Goal: Task Accomplishment & Management: Complete application form

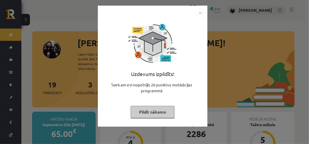
click at [147, 111] on button "Pildīt nākamo" at bounding box center [153, 112] width 44 height 12
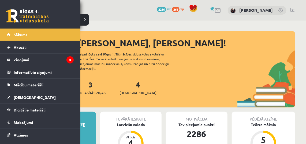
scroll to position [33, 0]
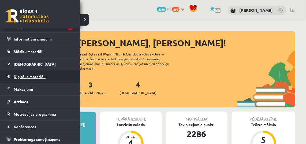
click at [21, 73] on link "Digitālie materiāli" at bounding box center [40, 77] width 67 height 12
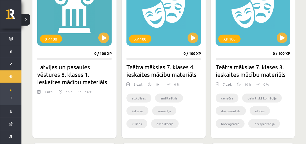
scroll to position [177, 0]
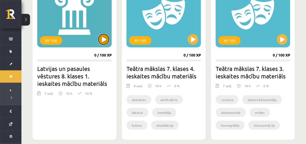
click at [103, 36] on button at bounding box center [103, 39] width 11 height 11
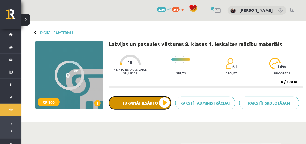
click at [133, 99] on button "Turpināt iesākto" at bounding box center [140, 103] width 62 height 13
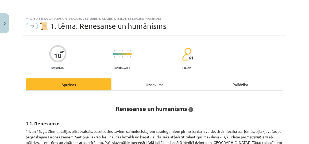
click at [138, 83] on div "Uzdevums" at bounding box center [155, 85] width 86 height 12
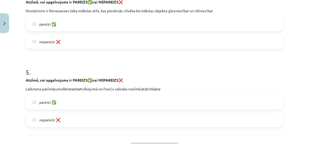
scroll to position [406, 0]
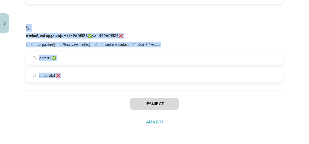
drag, startPoint x: 22, startPoint y: 101, endPoint x: 77, endPoint y: 97, distance: 55.6
click at [77, 97] on div "Mācību tēma: Latvijas un pasaules vēstures 8. klases 1. ieskaites mācību materi…" at bounding box center [154, 72] width 309 height 144
copy form "1 . Atzīmē, vai apgalvojums ir PAREIZS ✅ vai NEPAREIZS ❌ Humānists Nikolo Makja…"
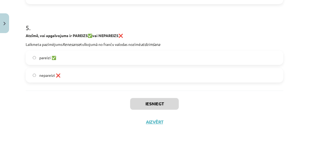
click at [229, 115] on div "Iesniegt Aizvērt" at bounding box center [155, 109] width 258 height 37
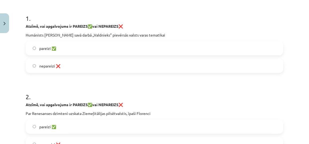
scroll to position [98, 0]
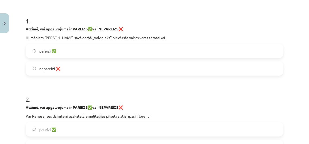
click at [147, 50] on label "pareizi ✅" at bounding box center [154, 50] width 257 height 13
click at [110, 128] on label "pareizi ✅" at bounding box center [154, 129] width 257 height 13
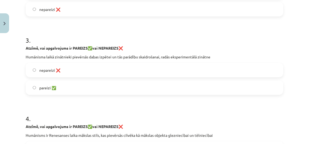
scroll to position [253, 0]
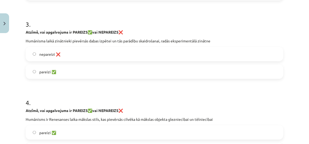
click at [198, 74] on label "pareizi ✅" at bounding box center [154, 71] width 257 height 13
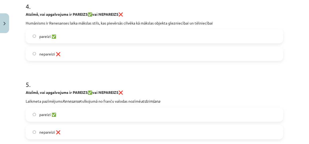
scroll to position [365, 0]
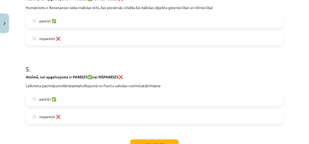
click at [100, 40] on label "nepareizi ❌" at bounding box center [154, 38] width 257 height 13
click at [77, 94] on label "pareizi ✅" at bounding box center [154, 99] width 257 height 13
click at [145, 143] on button "Iesniegt" at bounding box center [154, 146] width 49 height 12
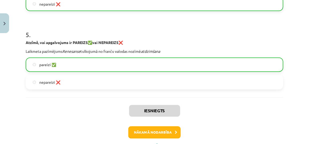
scroll to position [423, 0]
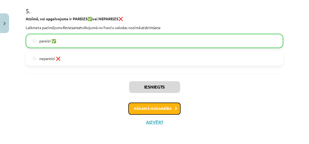
click at [171, 106] on button "Nākamā nodarbība" at bounding box center [154, 109] width 52 height 12
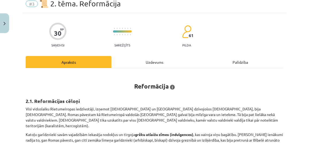
scroll to position [13, 0]
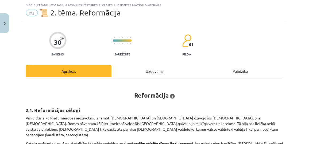
click at [145, 67] on div "Uzdevums" at bounding box center [155, 71] width 86 height 12
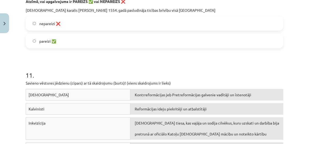
scroll to position [1001, 0]
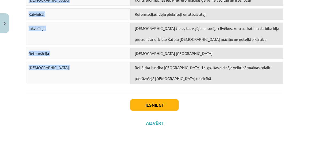
drag, startPoint x: 24, startPoint y: 91, endPoint x: 142, endPoint y: 107, distance: 118.6
copy form "1 . Atzīmē, vai apgalvojums ir Reformācijas CĒLONIS vai SEKAS! Ar „c” apzīmē to…"
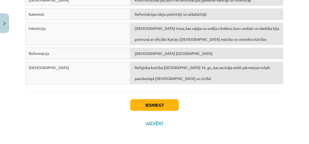
click at [302, 110] on div "Mācību tēma: Latvijas un pasaules vēstures 8. klases 1. ieskaites mācību materi…" at bounding box center [154, 72] width 309 height 144
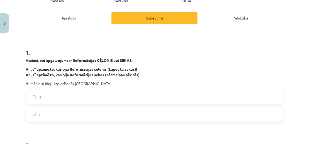
scroll to position [71, 0]
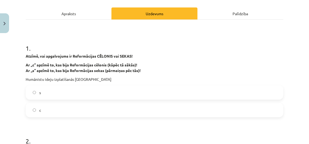
click at [112, 111] on label "с" at bounding box center [154, 110] width 257 height 13
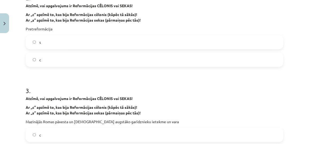
scroll to position [218, 0]
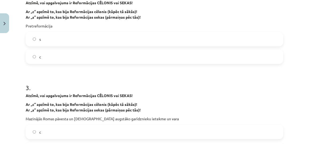
click at [199, 35] on label "s" at bounding box center [154, 39] width 257 height 13
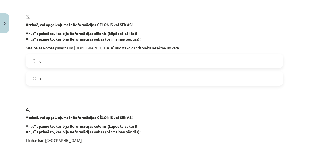
scroll to position [285, 0]
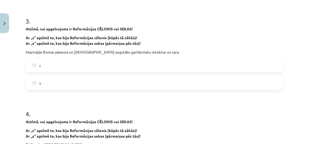
click at [129, 83] on label "s" at bounding box center [154, 83] width 257 height 13
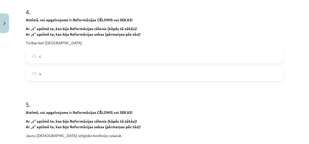
scroll to position [390, 0]
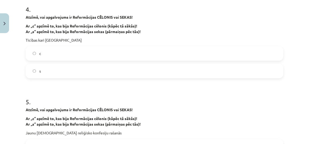
click at [132, 93] on h1 "5 ." at bounding box center [155, 97] width 258 height 17
click at [124, 67] on label "s" at bounding box center [154, 71] width 257 height 13
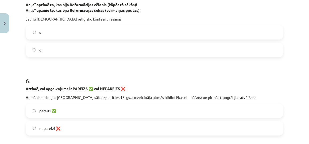
scroll to position [505, 0]
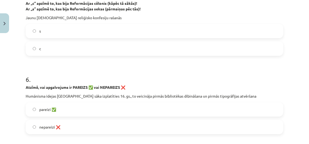
click at [187, 26] on label "s" at bounding box center [154, 30] width 257 height 13
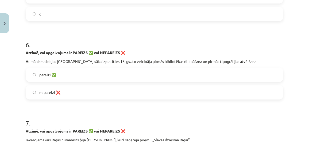
scroll to position [542, 0]
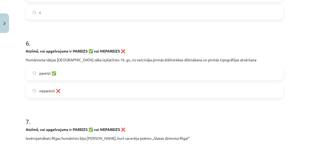
click at [135, 69] on label "pareizi ✅" at bounding box center [154, 73] width 257 height 13
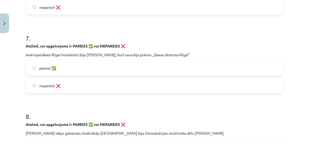
scroll to position [630, 0]
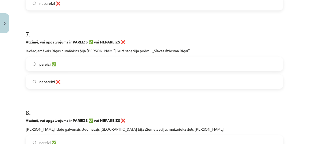
click at [144, 64] on label "pareizi ✅" at bounding box center [154, 64] width 257 height 13
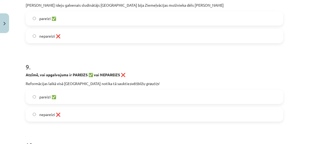
scroll to position [755, 0]
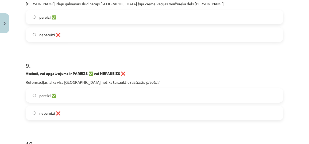
click at [128, 18] on label "pareizi ✅" at bounding box center [154, 16] width 257 height 13
click at [93, 92] on label "pareizi ✅" at bounding box center [154, 95] width 257 height 13
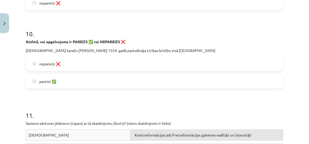
scroll to position [869, 0]
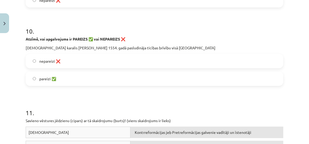
click at [132, 62] on label "nepareizi ❌" at bounding box center [154, 61] width 257 height 13
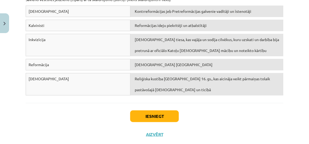
scroll to position [986, 0]
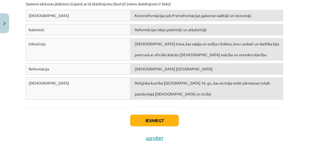
drag, startPoint x: 132, startPoint y: 7, endPoint x: 130, endPoint y: 18, distance: 11.5
click at [130, 18] on div "11 . Savieno vēstures jēdzienu (cipars) ar tā skaidrojumu (burts)! (viens skaid…" at bounding box center [155, 37] width 258 height 131
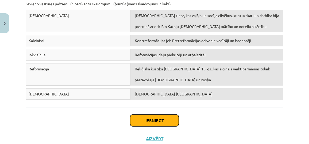
click at [150, 121] on button "Iesniegt" at bounding box center [154, 121] width 49 height 12
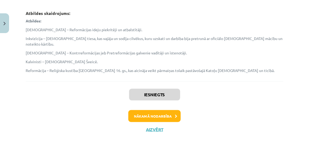
scroll to position [1090, 0]
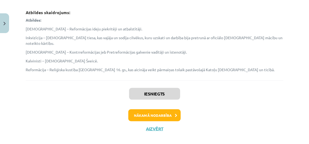
click at [209, 110] on div "Nākamā nodarbība" at bounding box center [155, 116] width 252 height 12
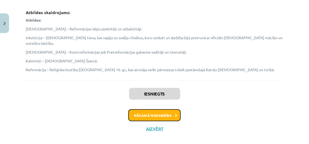
click at [158, 110] on button "Nākamā nodarbība" at bounding box center [154, 116] width 52 height 12
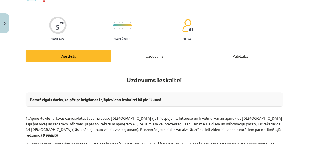
scroll to position [13, 0]
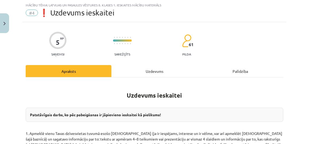
click at [140, 71] on div "Uzdevums" at bounding box center [155, 71] width 86 height 12
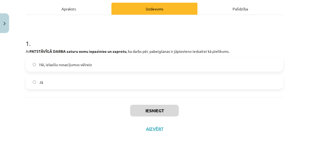
scroll to position [83, 0]
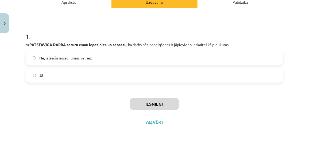
drag, startPoint x: 23, startPoint y: 33, endPoint x: 27, endPoint y: 39, distance: 6.9
click at [27, 39] on div "5 XP Saņemsi Sarežģīts 61 pilda Apraksts Uzdevums Palīdzība 1 . Ar PATSTĀVĪGĀ D…" at bounding box center [154, 42] width 264 height 179
click at [44, 74] on label "Jā" at bounding box center [154, 75] width 257 height 13
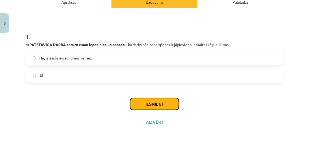
click at [143, 104] on button "Iesniegt" at bounding box center [154, 104] width 49 height 12
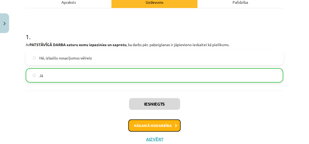
click at [153, 130] on button "Nākamā nodarbība" at bounding box center [154, 126] width 52 height 12
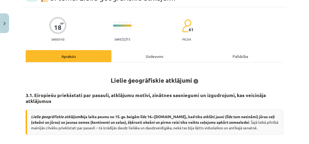
scroll to position [13, 0]
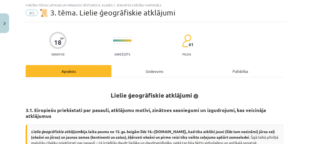
click at [150, 71] on div "Uzdevums" at bounding box center [155, 71] width 86 height 12
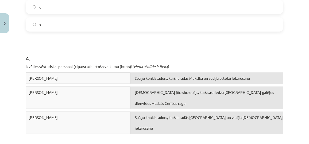
scroll to position [367, 0]
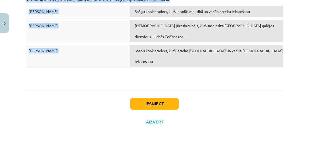
drag, startPoint x: 23, startPoint y: 100, endPoint x: 134, endPoint y: 58, distance: 118.5
copy form "1 . Ar „c” apzīmē to, kas bija Lielo ģeogrāfisko atklājumu cēloņi, bet ar „s” –…"
click at [276, 81] on div "Fransisko Pizarro Spāņu konkistadors, kurš ieradās Meksikā un vadīja acteku iek…" at bounding box center [155, 46] width 258 height 80
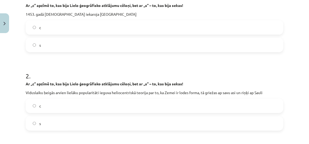
scroll to position [124, 0]
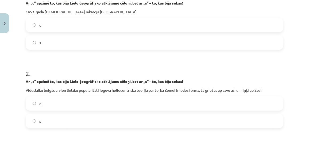
click at [127, 20] on label "c" at bounding box center [154, 24] width 257 height 13
click at [97, 106] on label "c" at bounding box center [154, 103] width 257 height 13
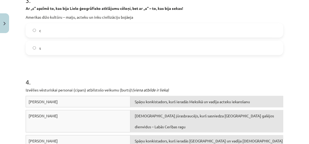
scroll to position [277, 0]
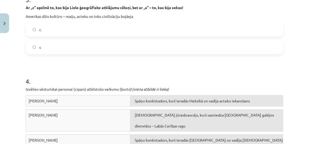
click at [128, 45] on label "s" at bounding box center [154, 47] width 257 height 13
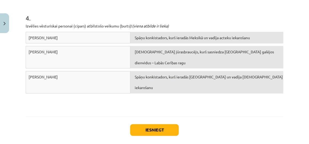
scroll to position [337, 0]
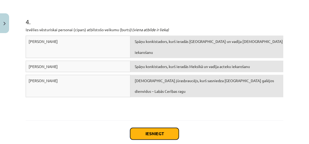
click at [148, 137] on button "Iesniegt" at bounding box center [154, 134] width 49 height 12
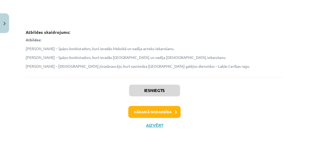
scroll to position [438, 0]
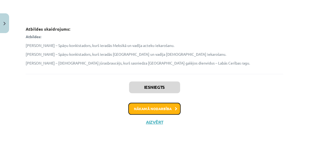
click at [158, 108] on button "Nākamā nodarbība" at bounding box center [154, 109] width 52 height 12
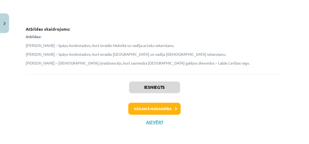
scroll to position [13, 0]
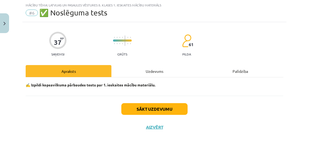
click at [149, 72] on div "Uzdevums" at bounding box center [155, 71] width 86 height 12
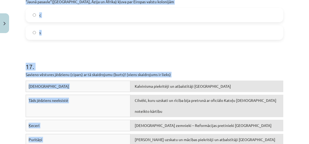
scroll to position [1396, 0]
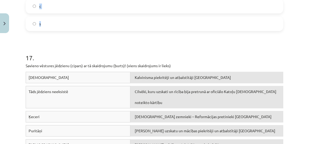
drag, startPoint x: 20, startPoint y: 21, endPoint x: 44, endPoint y: 27, distance: 25.1
click at [44, 27] on div "Mācību tēma: Latvijas un pasaules vēstures 8. klases 1. ieskaites mācību materi…" at bounding box center [154, 72] width 309 height 144
copy form "1 . Atzīmē, vai apgalvojums ir PAREIZS ✅ vai NEPAREIZS ❌ Ar Renesansi Eiropā sā…"
click at [289, 104] on div "Mācību tēma: Latvijas un pasaules vēstures 8. klases 1. ieskaites mācību materi…" at bounding box center [154, 72] width 309 height 144
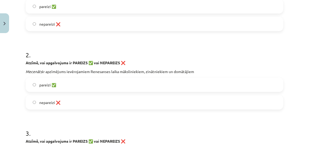
scroll to position [139, 0]
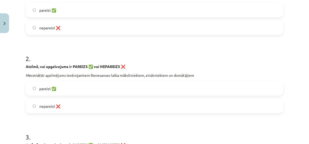
click at [127, 12] on label "pareizi ✅" at bounding box center [154, 9] width 257 height 13
click at [116, 105] on label "nepareizi ❌" at bounding box center [154, 106] width 257 height 13
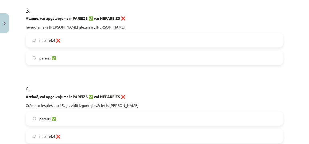
scroll to position [272, 0]
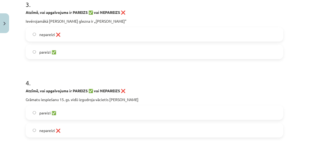
click at [100, 50] on label "pareizi ✅" at bounding box center [154, 51] width 257 height 13
click at [101, 115] on label "pareizi ✅" at bounding box center [154, 112] width 257 height 13
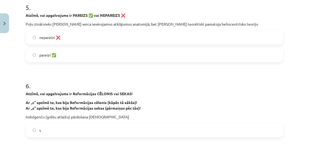
scroll to position [433, 0]
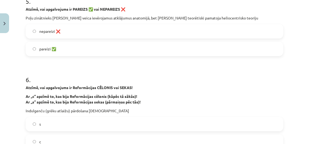
click at [94, 32] on label "nepareizi ❌" at bounding box center [154, 31] width 257 height 13
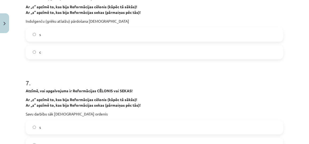
scroll to position [513, 0]
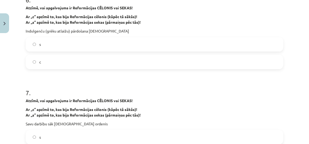
click at [103, 60] on label "c" at bounding box center [154, 61] width 257 height 13
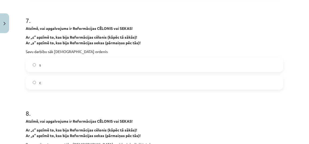
scroll to position [593, 0]
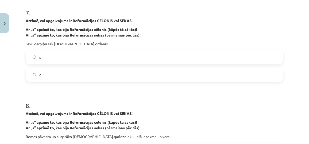
click at [145, 52] on label "s" at bounding box center [154, 57] width 257 height 13
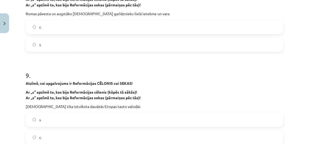
scroll to position [720, 0]
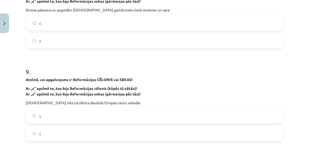
click at [92, 20] on label "c" at bounding box center [154, 23] width 257 height 13
click at [86, 112] on label "s" at bounding box center [154, 116] width 257 height 13
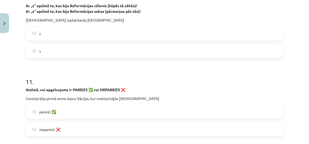
scroll to position [899, 0]
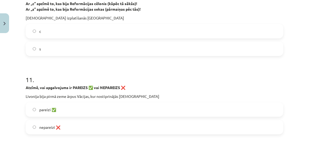
click at [88, 47] on label "s" at bounding box center [154, 48] width 257 height 13
click at [82, 110] on label "pareizi ✅" at bounding box center [154, 109] width 257 height 13
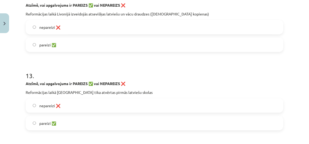
scroll to position [1062, 0]
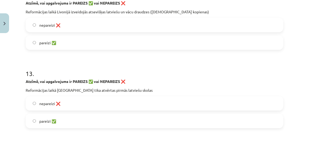
click at [81, 25] on label "nepareizi ❌" at bounding box center [154, 24] width 257 height 13
click at [79, 125] on label "pareizi ✅" at bounding box center [154, 121] width 257 height 13
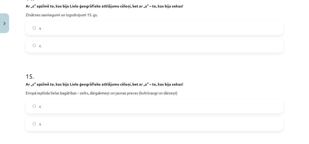
scroll to position [1218, 0]
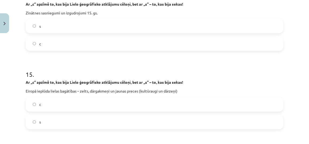
click at [82, 42] on label "c" at bounding box center [154, 43] width 257 height 13
click at [75, 125] on label "s" at bounding box center [154, 122] width 257 height 13
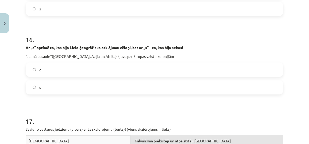
scroll to position [1336, 0]
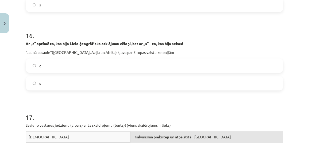
click at [119, 86] on label "s" at bounding box center [154, 83] width 257 height 13
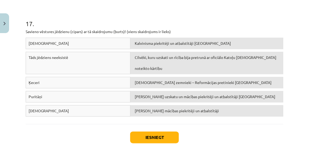
scroll to position [1436, 0]
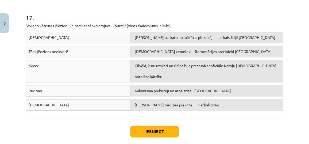
drag, startPoint x: 160, startPoint y: 20, endPoint x: 203, endPoint y: 12, distance: 43.9
click at [203, 12] on h1 "17 ." at bounding box center [155, 13] width 258 height 17
click at [145, 128] on button "Iesniegt" at bounding box center [154, 132] width 49 height 12
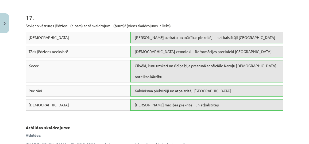
scroll to position [1551, 0]
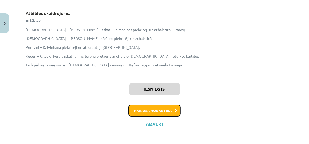
click at [161, 105] on button "Nākamā nodarbība" at bounding box center [154, 111] width 52 height 12
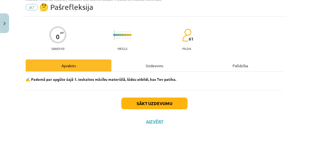
scroll to position [13, 0]
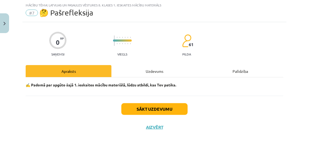
click at [143, 73] on div "Uzdevums" at bounding box center [155, 71] width 86 height 12
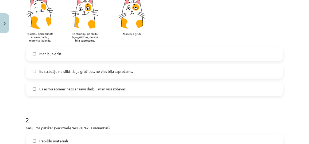
scroll to position [154, 0]
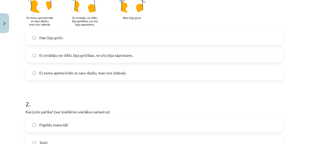
click at [85, 41] on label "Man bija grūti." at bounding box center [154, 37] width 257 height 13
click at [88, 54] on span "Es strādāju ne slikti, bija grūtības, ne viss bija saprotams." at bounding box center [86, 56] width 94 height 6
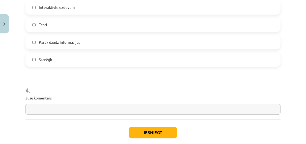
scroll to position [514, 0]
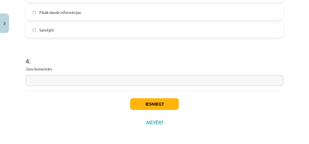
click at [144, 112] on div "Iesniegt Aizvērt" at bounding box center [155, 109] width 258 height 37
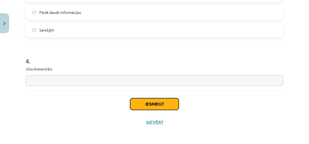
click at [140, 100] on button "Iesniegt" at bounding box center [154, 104] width 49 height 12
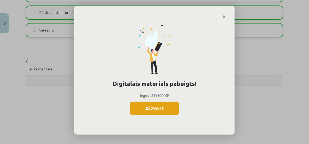
click at [143, 103] on button "Aizvērt" at bounding box center [154, 108] width 49 height 13
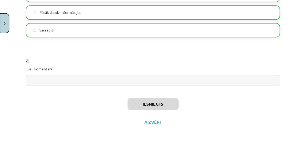
click at [4, 20] on button "Close" at bounding box center [4, 23] width 9 height 20
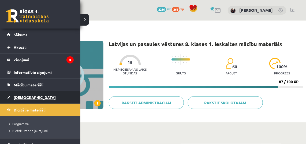
click at [30, 94] on link "[DEMOGRAPHIC_DATA]" at bounding box center [40, 98] width 67 height 12
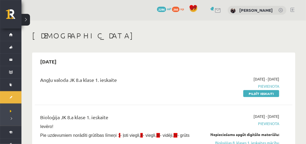
click at [294, 10] on link at bounding box center [292, 10] width 4 height 4
